Goal: Task Accomplishment & Management: Manage account settings

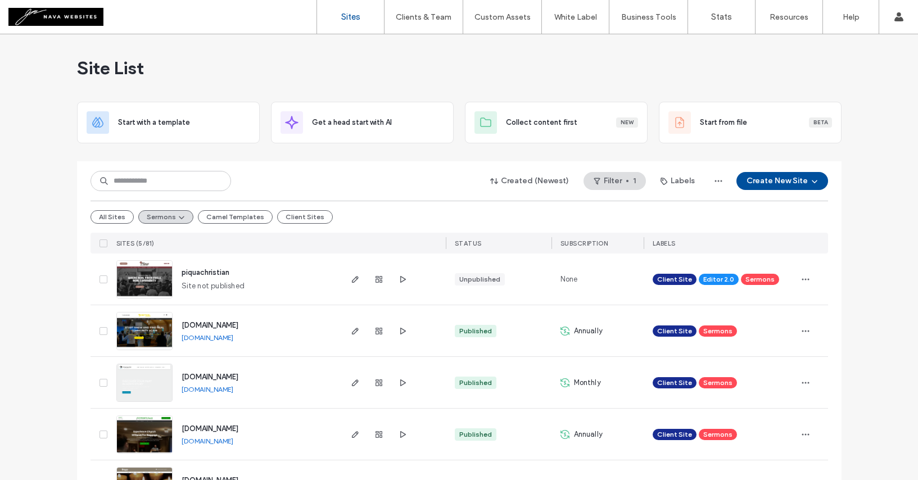
scroll to position [46, 0]
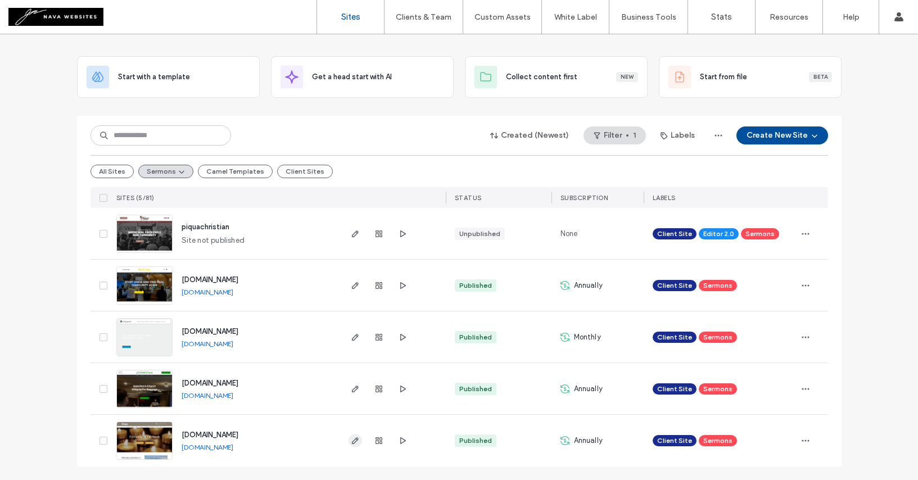
click at [351, 442] on icon "button" at bounding box center [355, 440] width 9 height 9
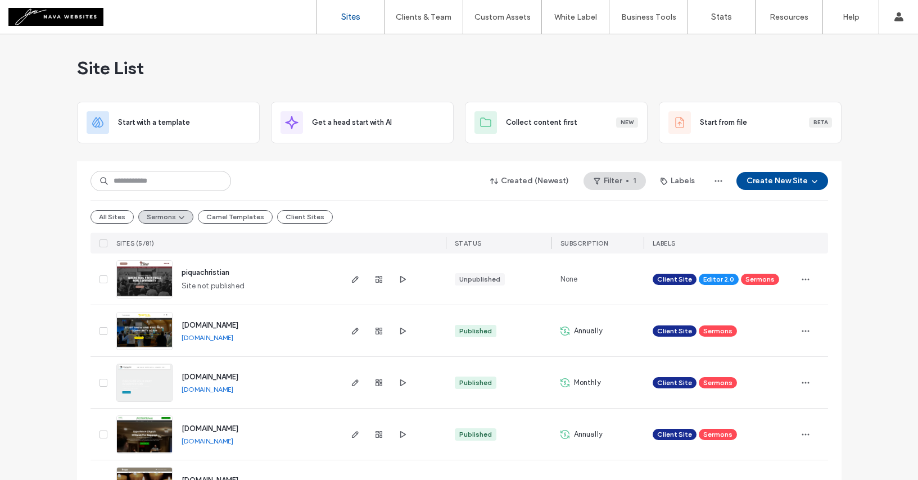
scroll to position [46, 0]
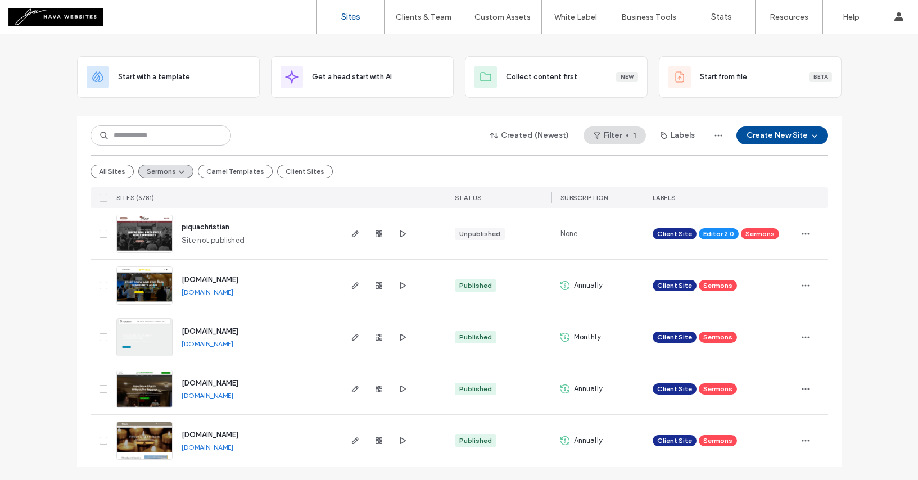
click at [390, 386] on div at bounding box center [378, 388] width 61 height 51
click at [351, 388] on icon "button" at bounding box center [355, 388] width 9 height 9
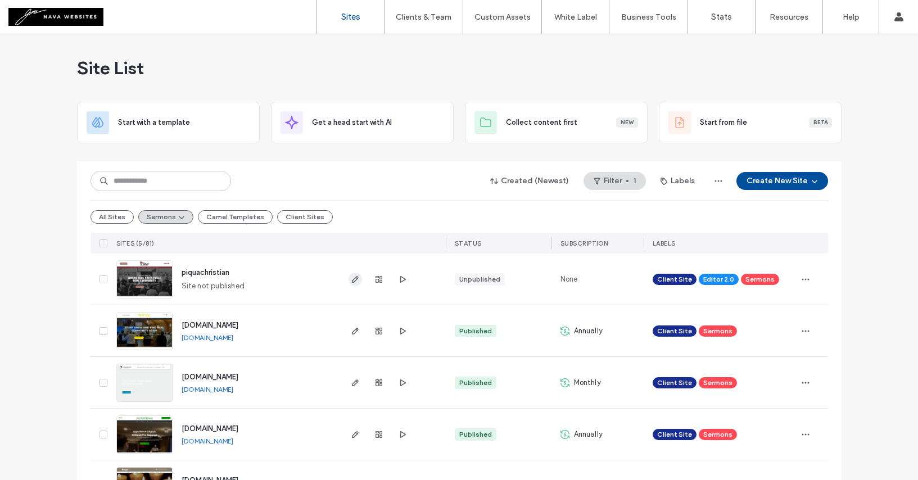
click at [351, 280] on use "button" at bounding box center [354, 279] width 7 height 7
